Goal: Task Accomplishment & Management: Manage account settings

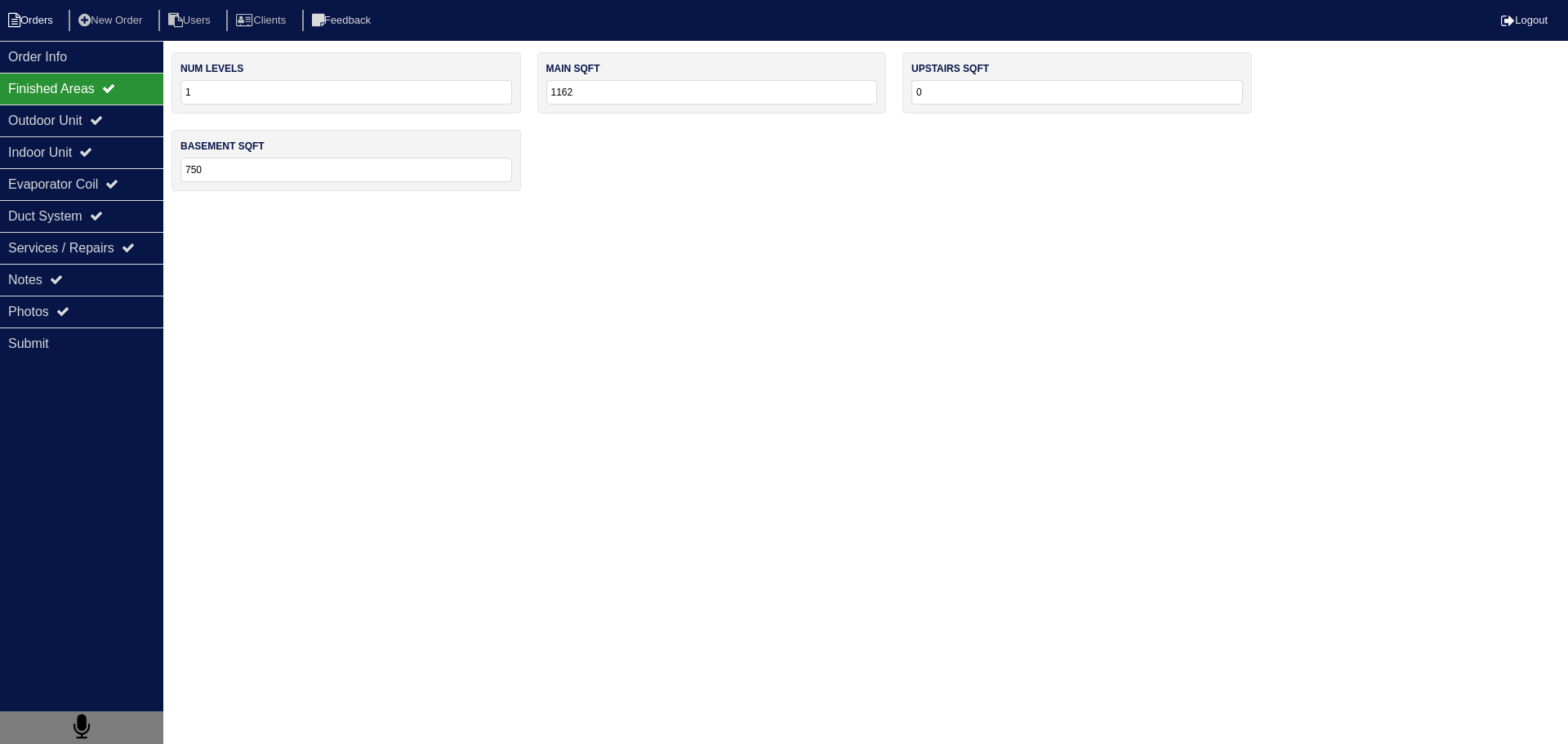
click at [24, 11] on li "Orders" at bounding box center [33, 21] width 66 height 22
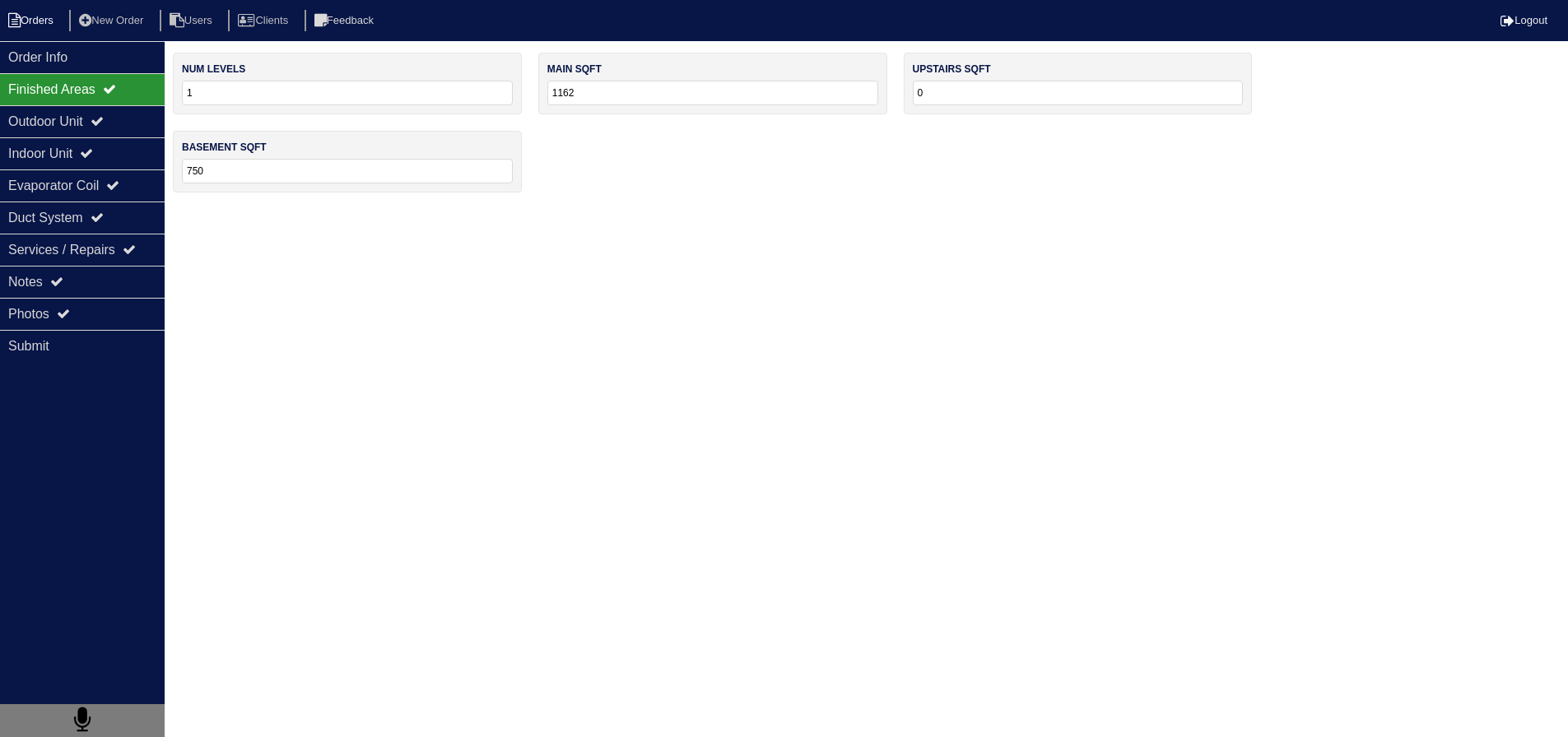
select select "15"
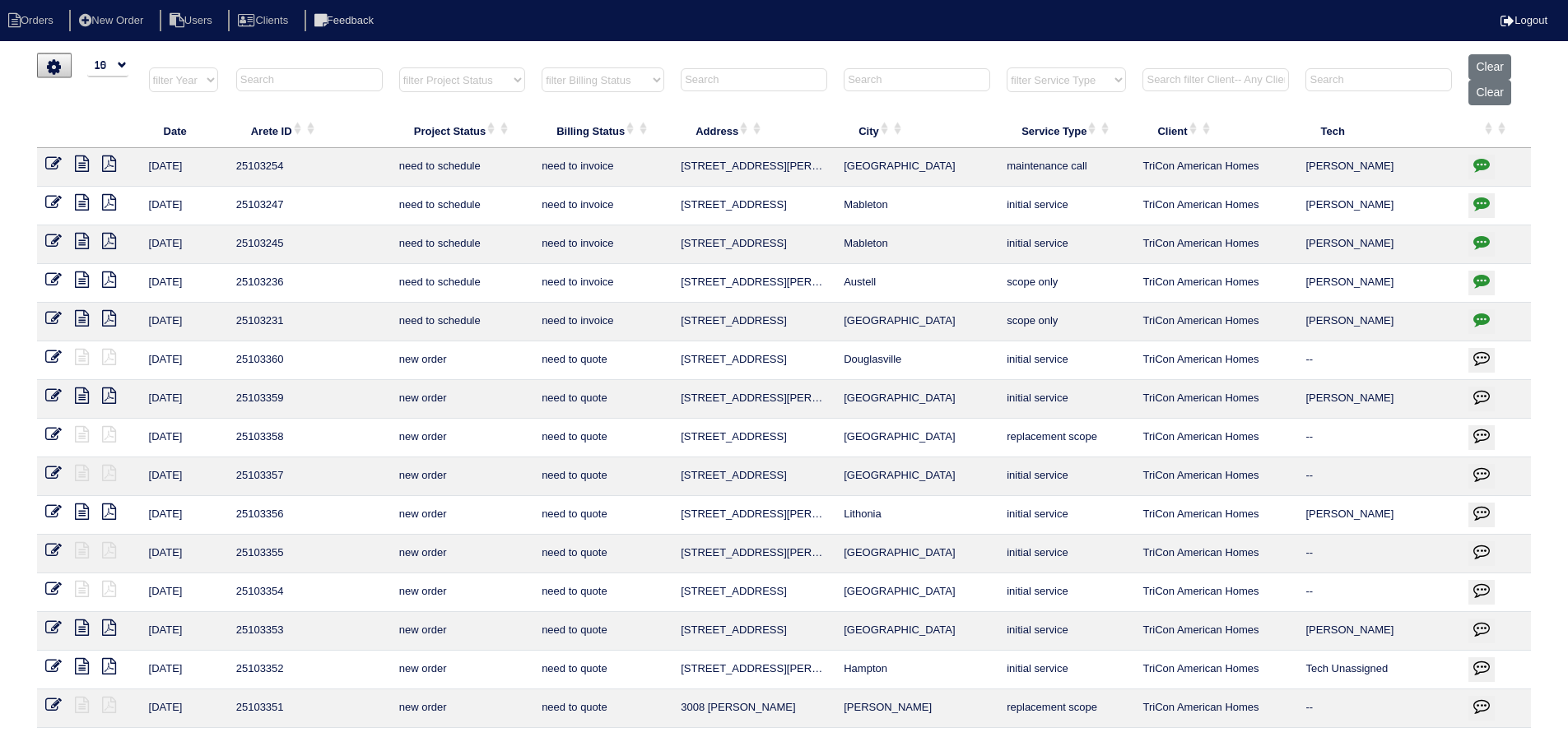
select select "15"
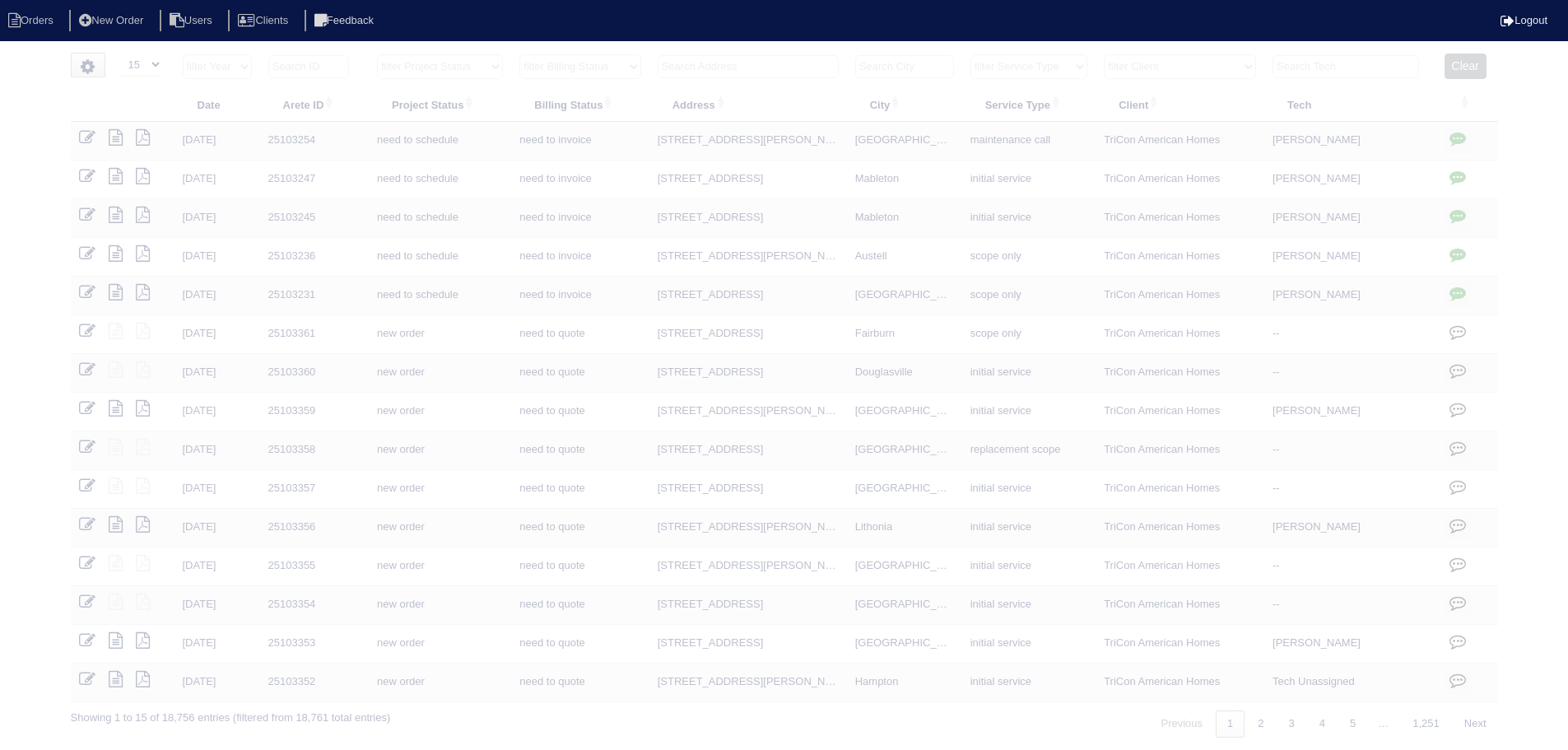
click at [787, 71] on input "text" at bounding box center [748, 66] width 181 height 23
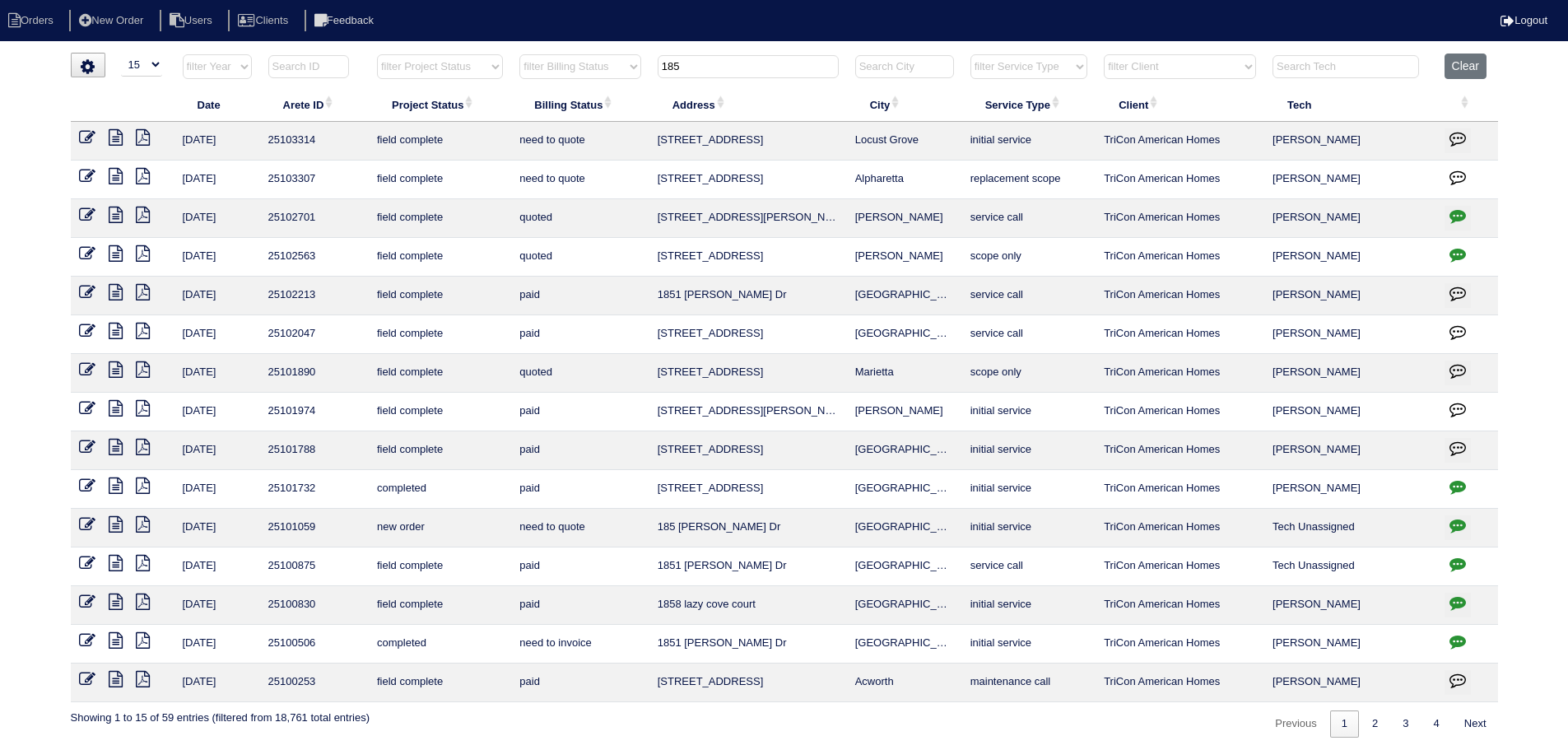
type input "185"
click at [109, 180] on icon at bounding box center [116, 176] width 14 height 16
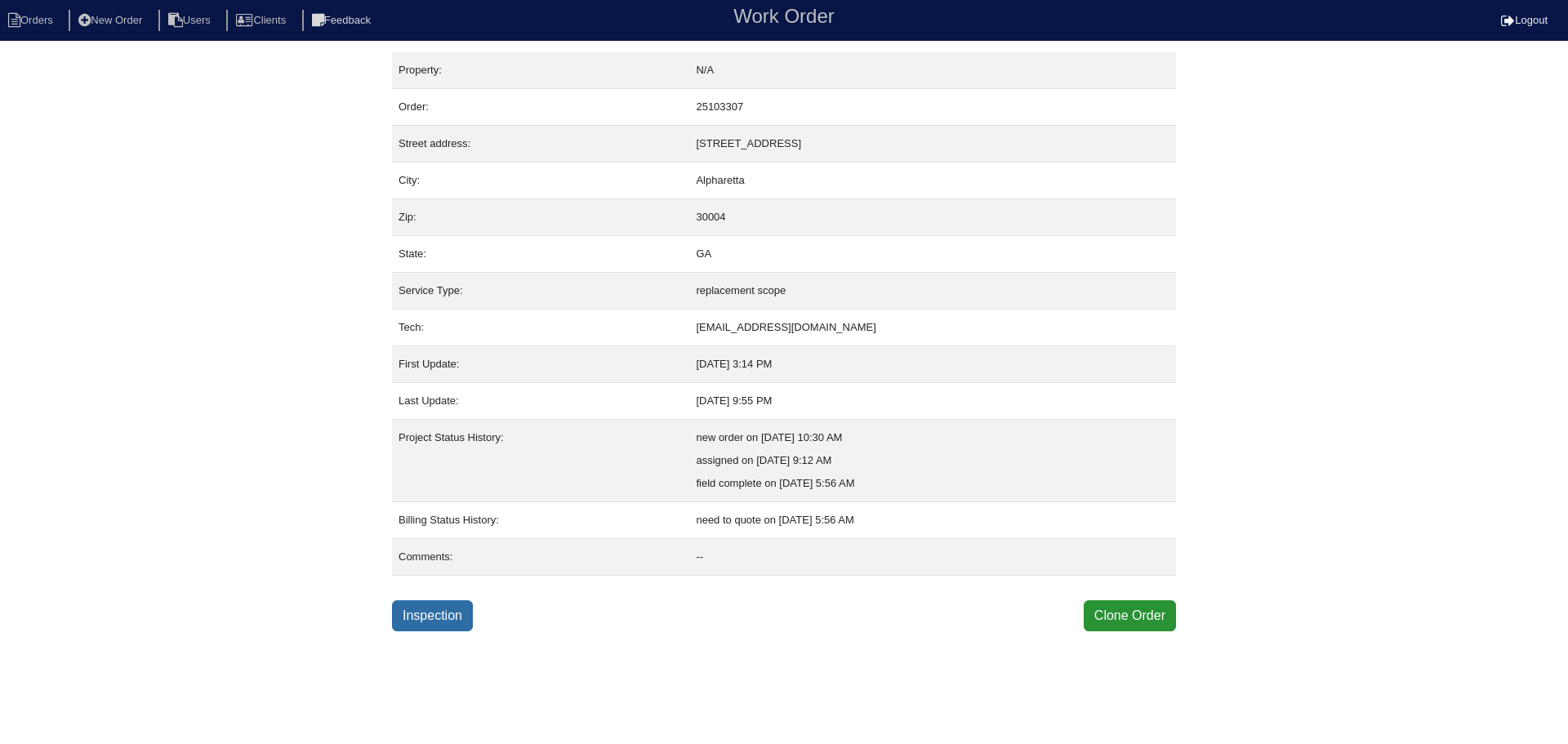
click at [428, 609] on link "Inspection" at bounding box center [432, 616] width 80 height 31
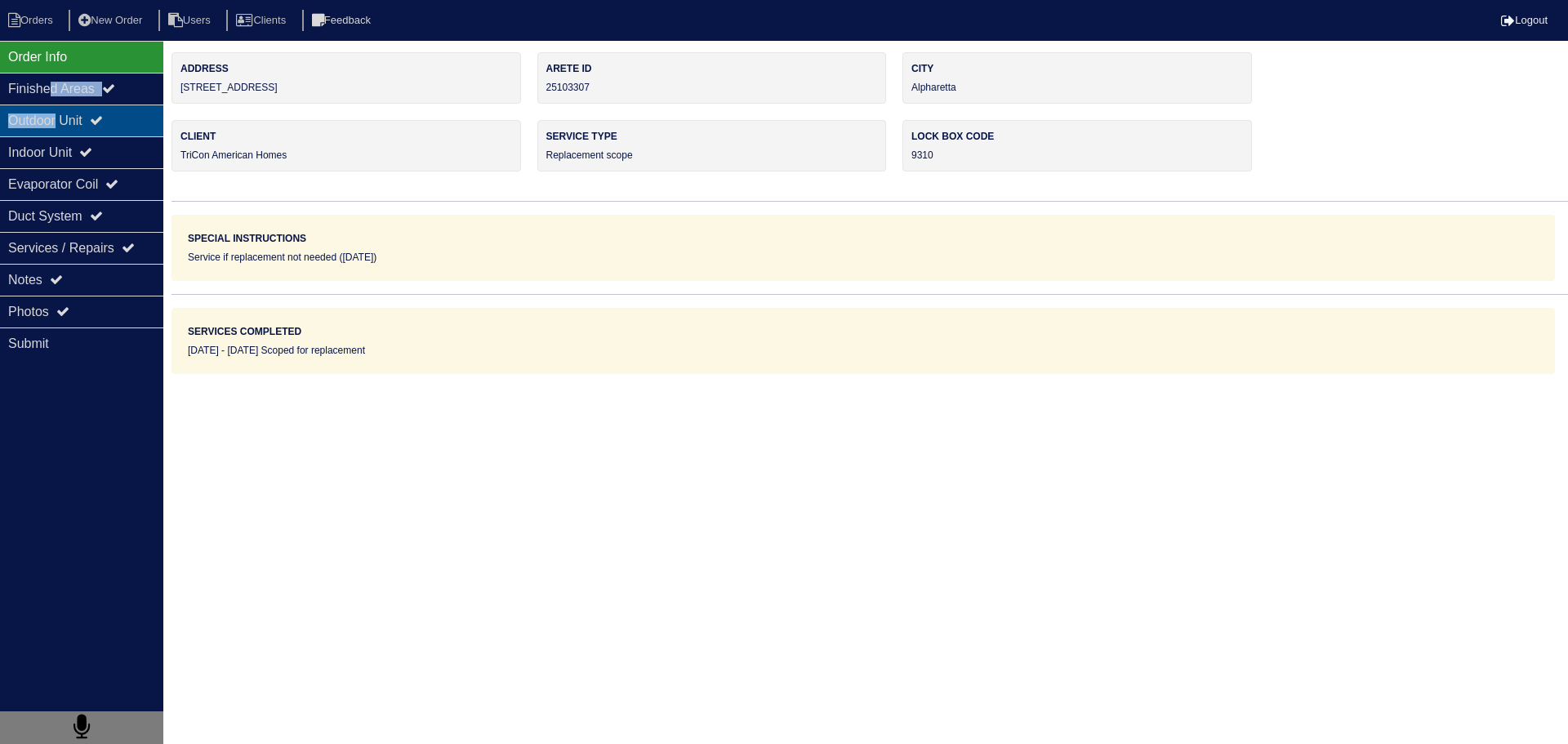
click at [60, 106] on div "Order Info Finished Areas Outdoor Unit Indoor Unit Evaporator Coil Duct System …" at bounding box center [81, 413] width 163 height 744
click at [62, 106] on div "Outdoor Unit" at bounding box center [81, 120] width 163 height 32
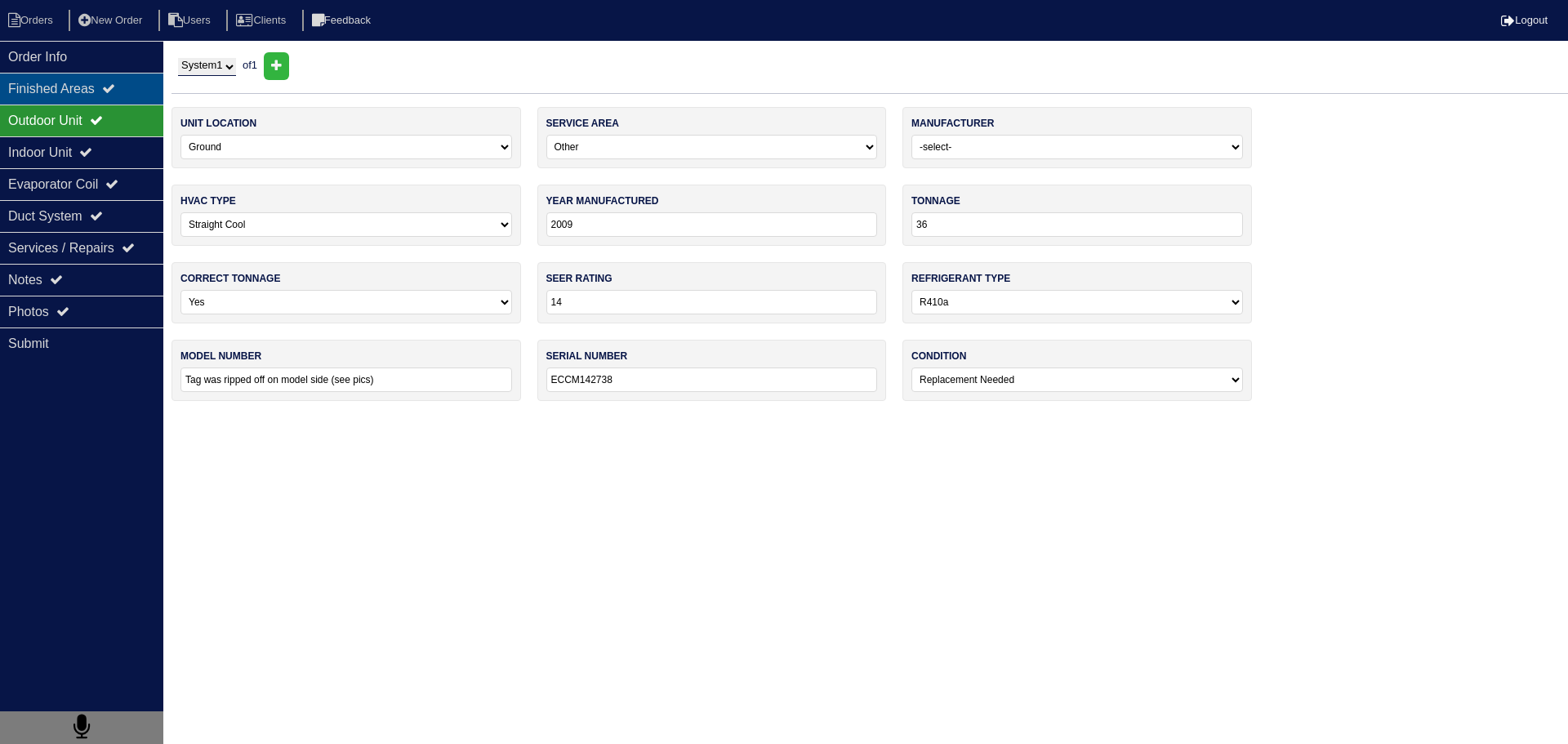
click at [79, 76] on div "Finished Areas" at bounding box center [81, 88] width 163 height 32
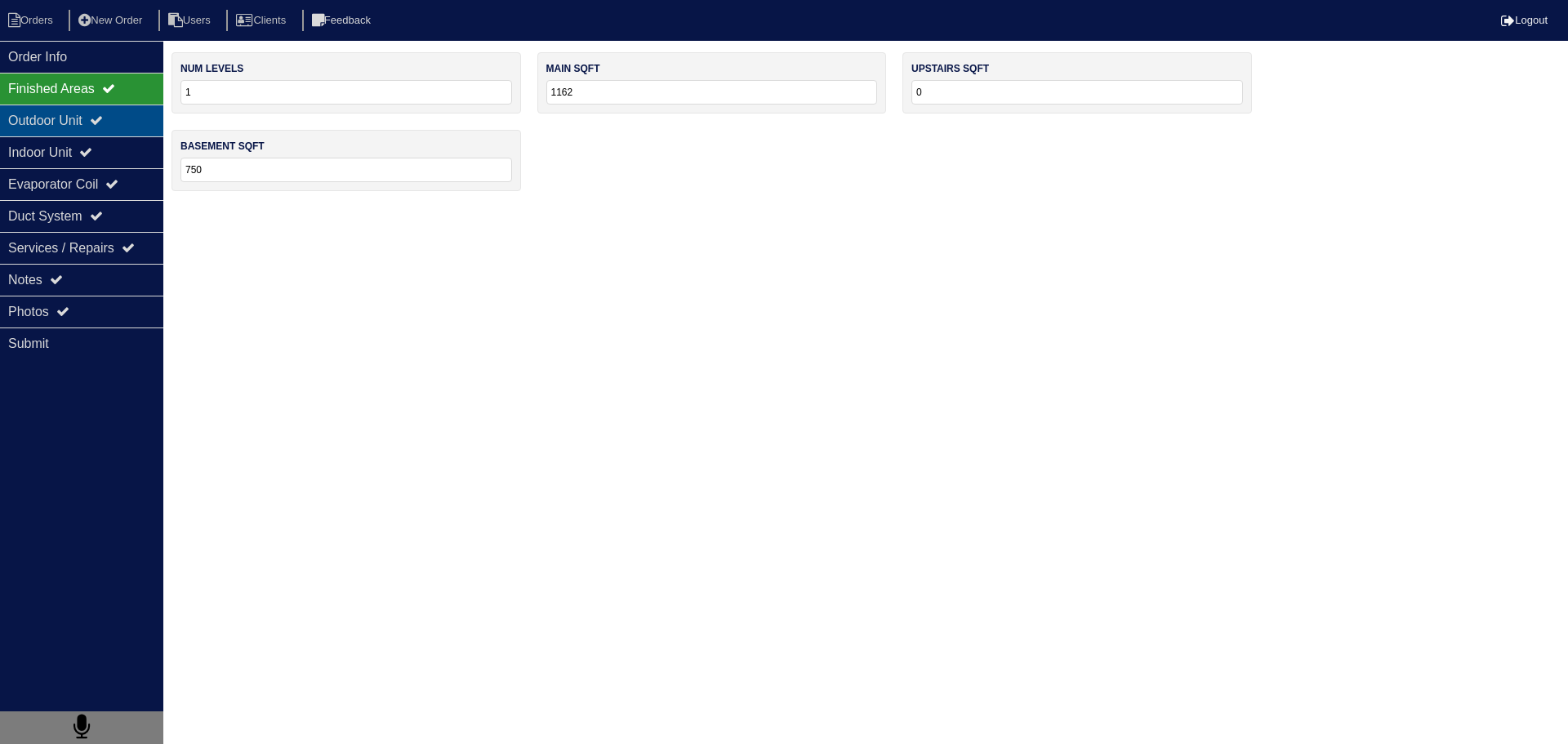
click at [80, 123] on div "Outdoor Unit" at bounding box center [81, 120] width 163 height 32
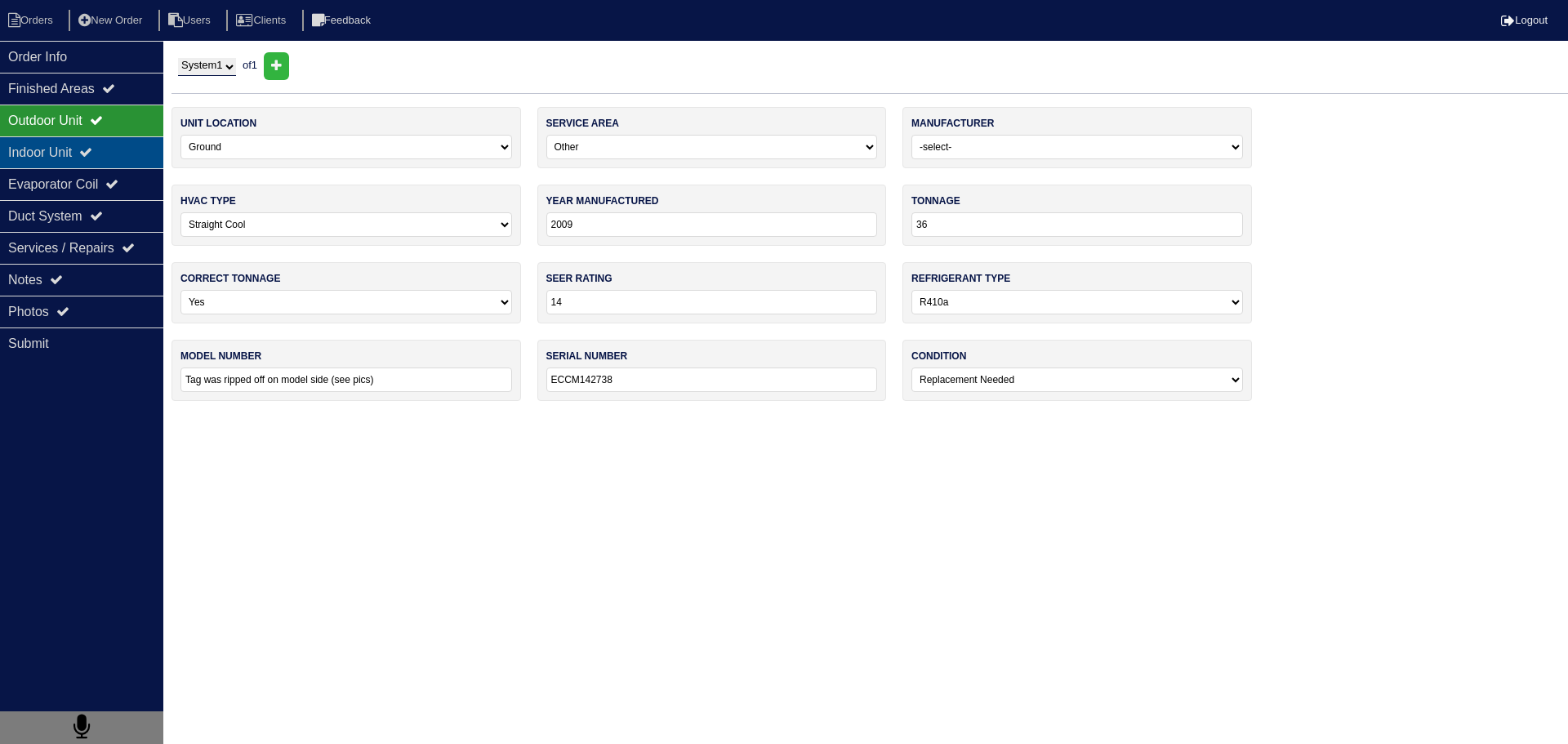
click at [98, 146] on div "Indoor Unit" at bounding box center [81, 152] width 163 height 32
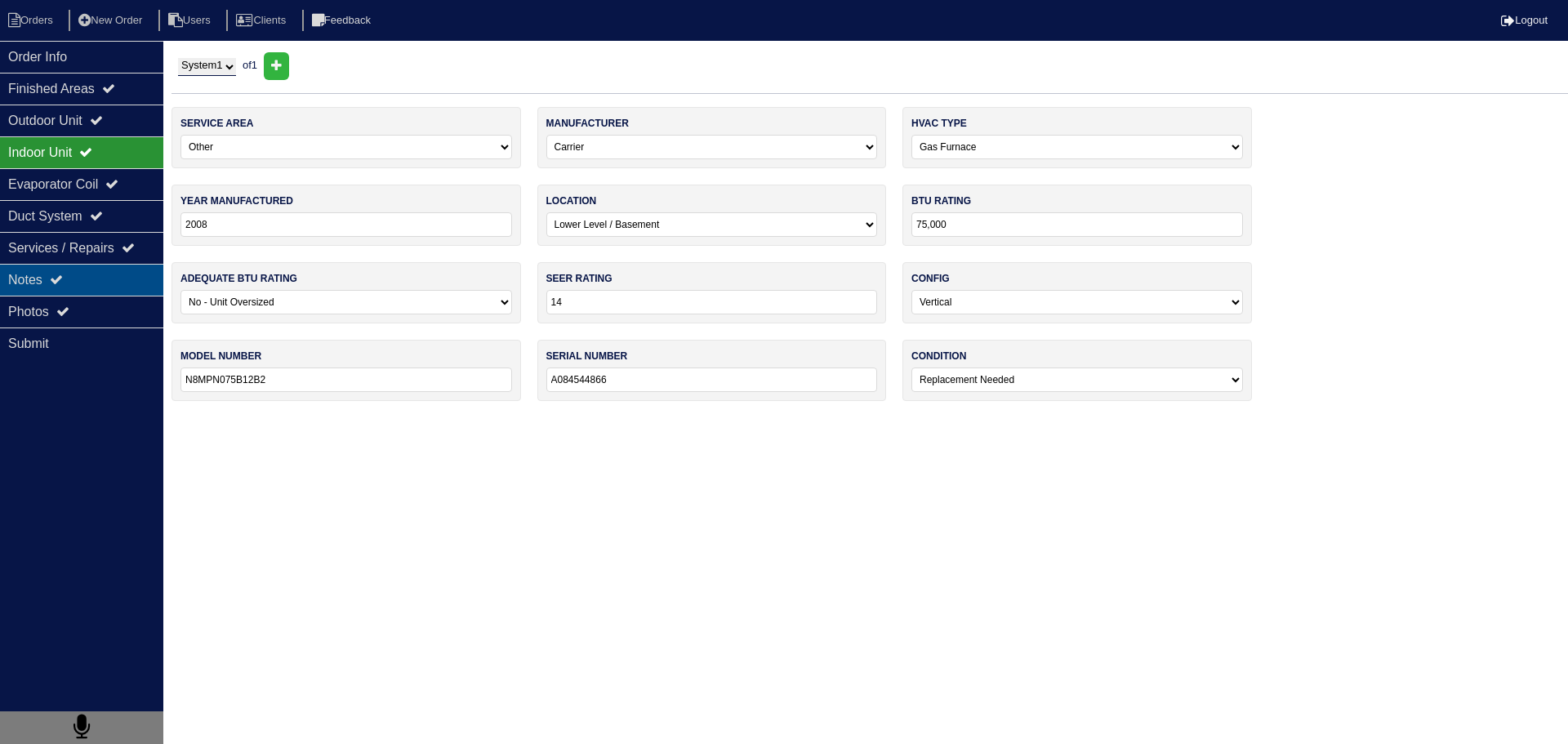
click at [97, 266] on div "Notes" at bounding box center [81, 279] width 163 height 32
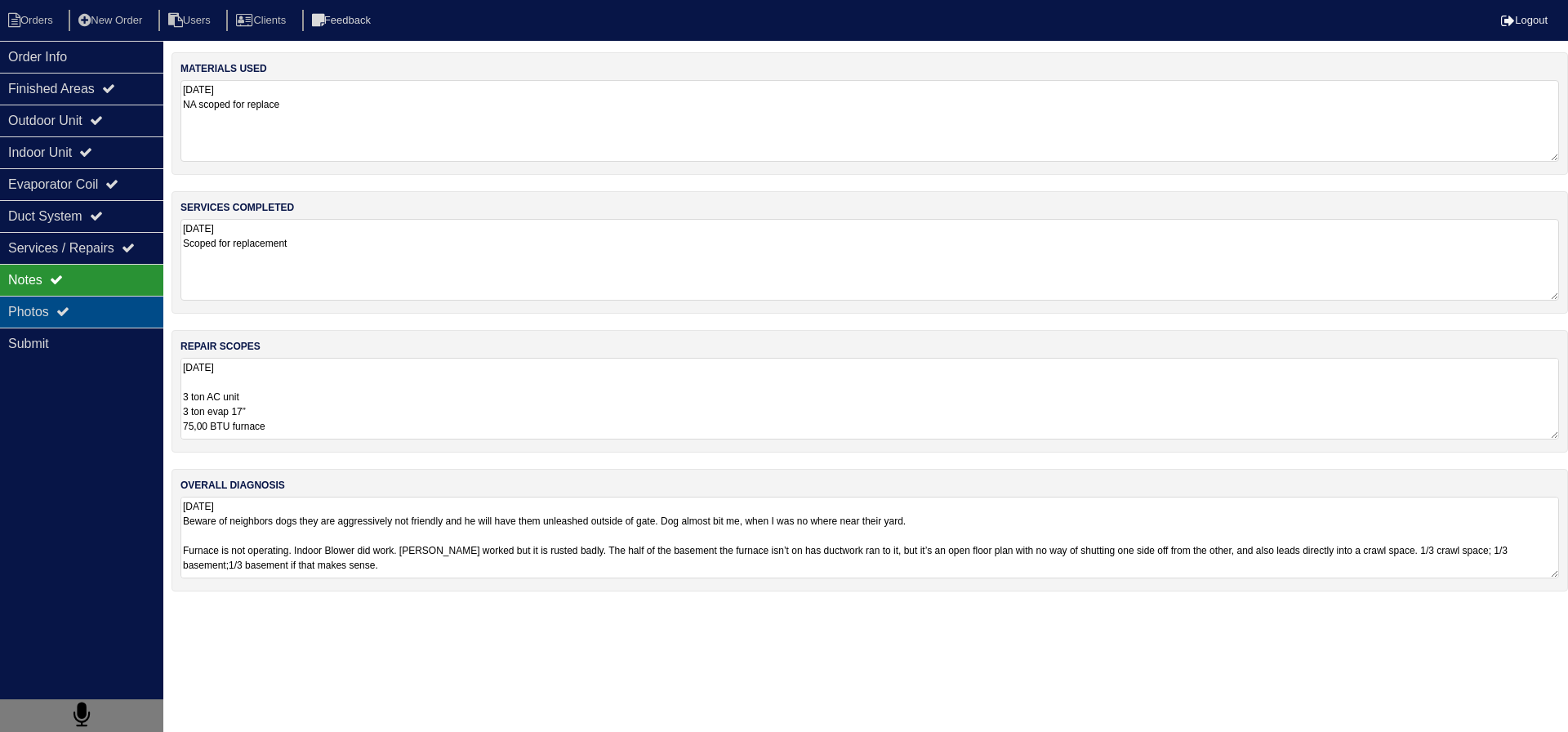
click at [118, 315] on div "Photos" at bounding box center [81, 311] width 163 height 32
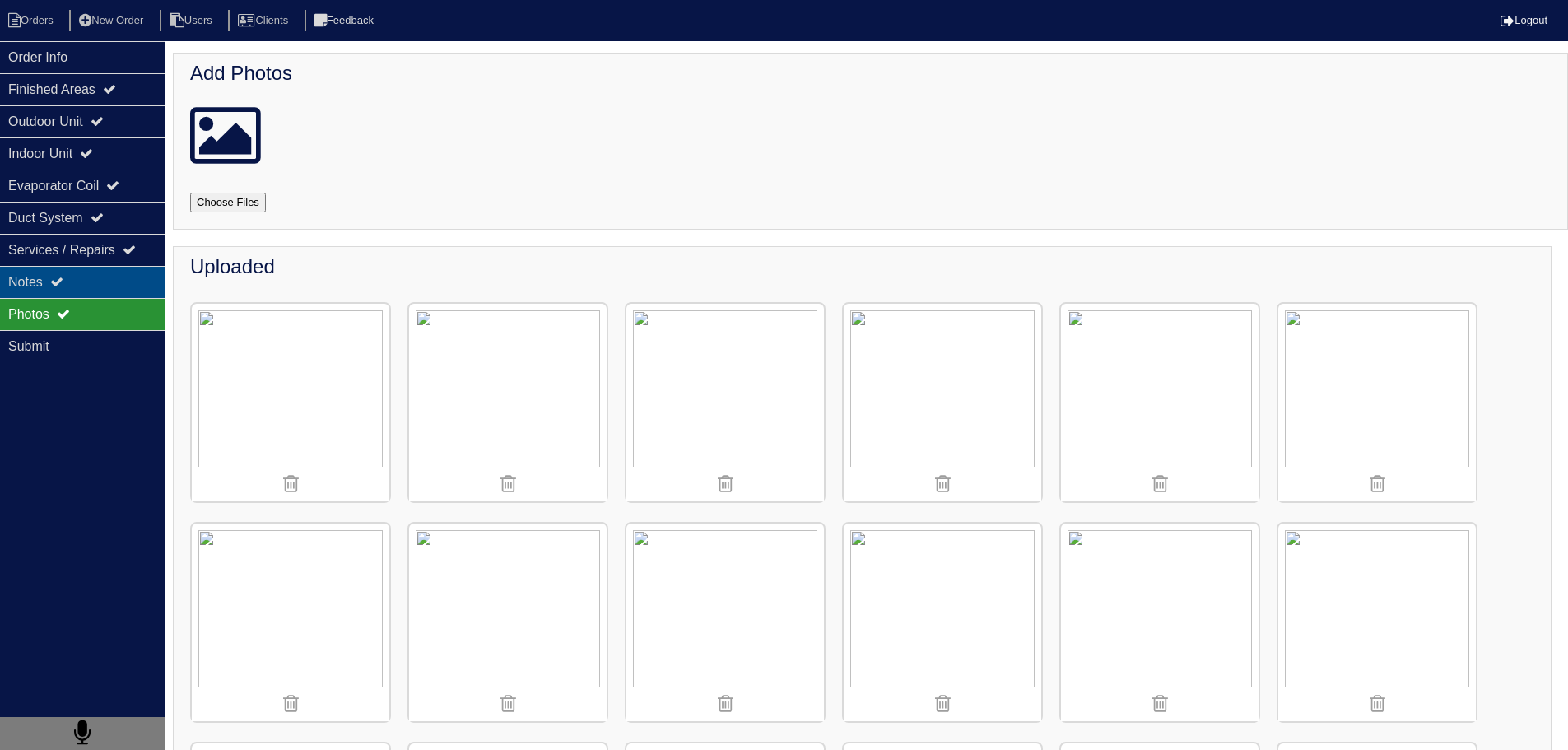
drag, startPoint x: 130, startPoint y: 273, endPoint x: 141, endPoint y: 280, distance: 13.0
click at [141, 280] on div "Notes" at bounding box center [82, 281] width 165 height 32
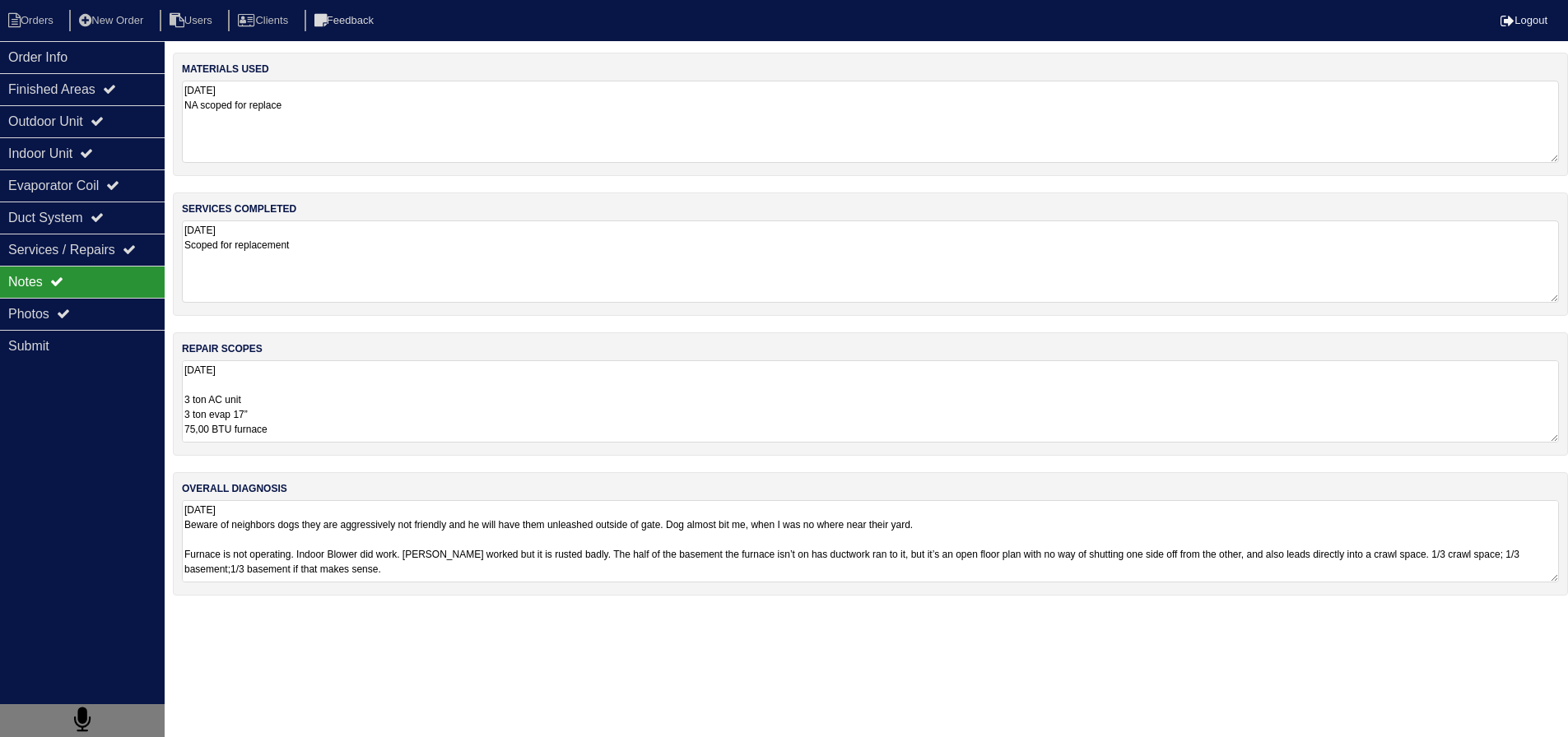
click at [284, 403] on textarea "[DATE] 3 ton AC unit 3 ton evap 17” 75,00 BTU furnace Furnace return plenum 17"…" at bounding box center [870, 401] width 1377 height 82
